Goal: Navigation & Orientation: Go to known website

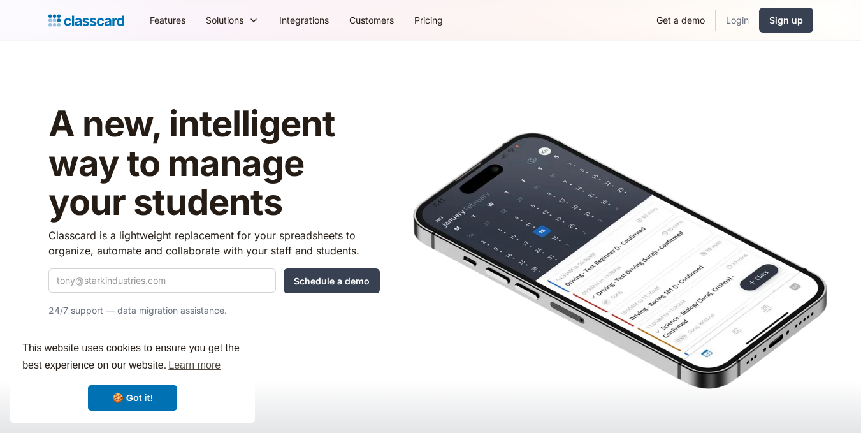
click at [733, 22] on link "Login" at bounding box center [736, 20] width 43 height 29
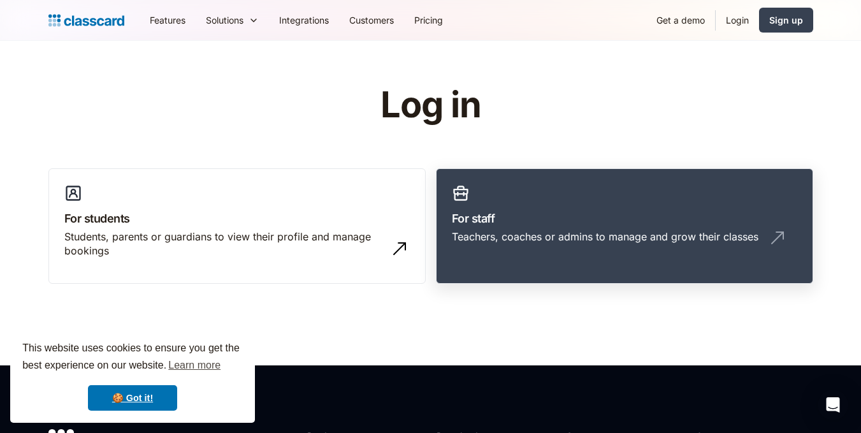
click at [564, 226] on h3 "For staff" at bounding box center [624, 218] width 345 height 17
